Goal: Check status: Check status

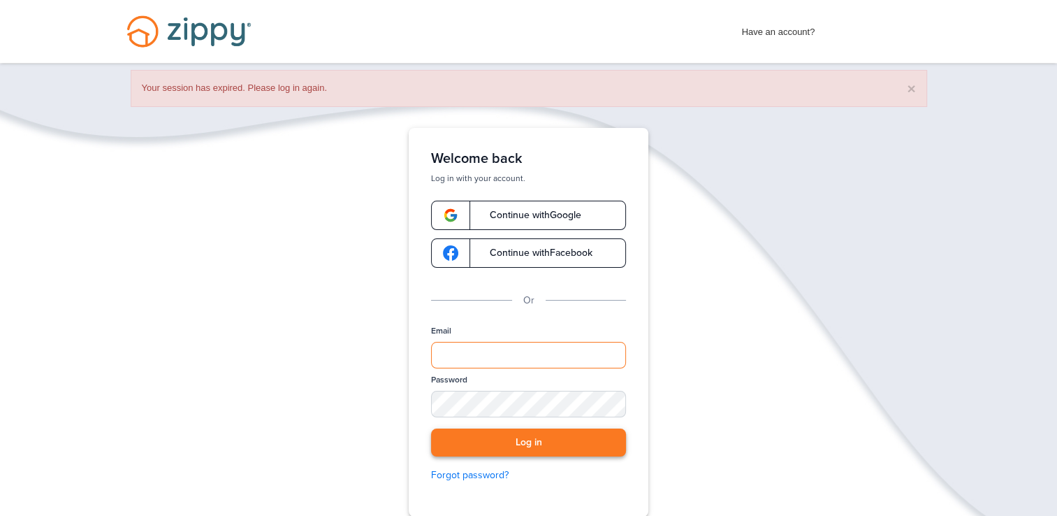
type input "**********"
click at [575, 430] on button "Log in" at bounding box center [528, 442] width 195 height 29
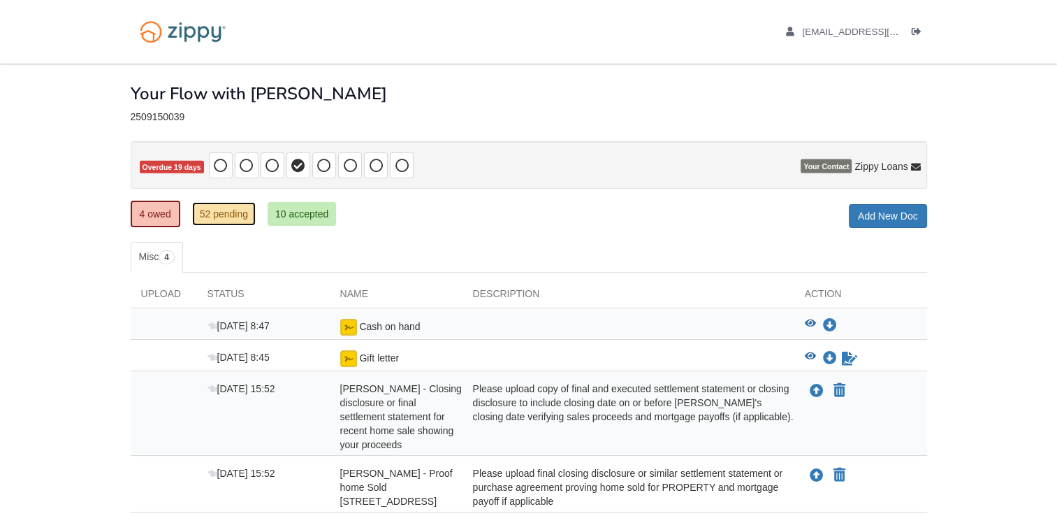
click at [235, 205] on link "52 pending" at bounding box center [224, 214] width 64 height 24
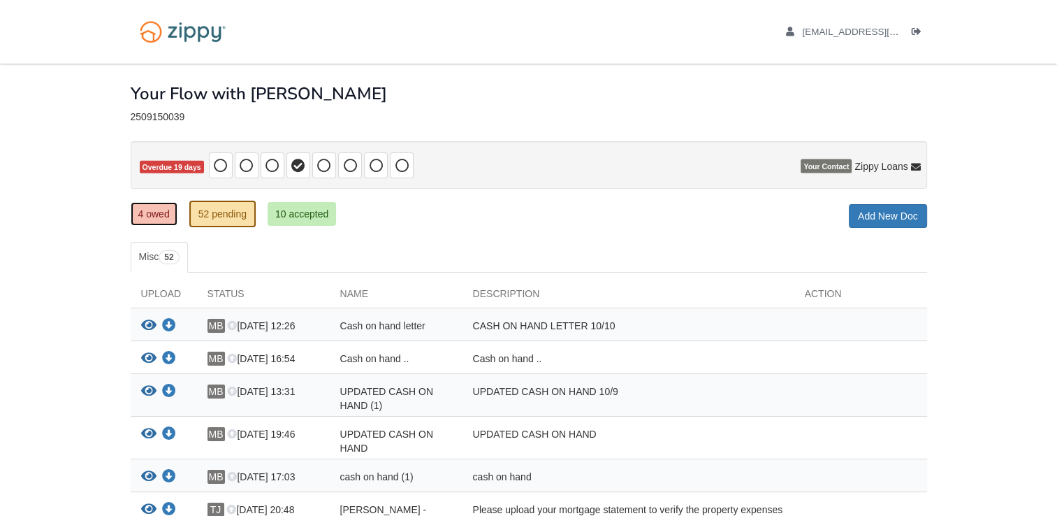
click at [148, 214] on link "4 owed" at bounding box center [154, 214] width 47 height 24
